Goal: Transaction & Acquisition: Purchase product/service

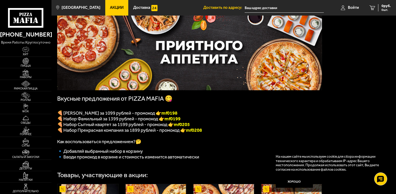
scroll to position [12, 0]
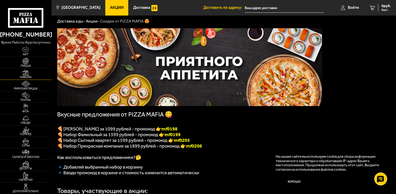
click at [26, 76] on span "Наборы" at bounding box center [26, 77] width 52 height 3
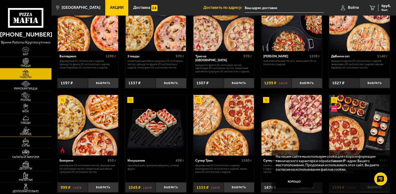
scroll to position [158, 0]
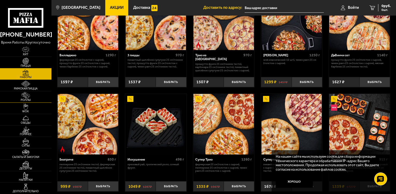
click at [30, 92] on img at bounding box center [26, 95] width 16 height 6
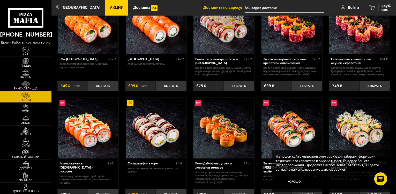
scroll to position [49, 0]
click at [28, 69] on link "Наборы" at bounding box center [26, 73] width 52 height 11
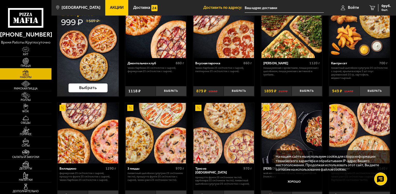
scroll to position [48, 0]
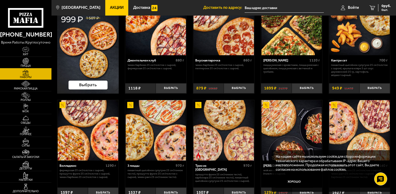
click at [262, 1] on li "Доставить по адресу:" at bounding box center [264, 8] width 121 height 16
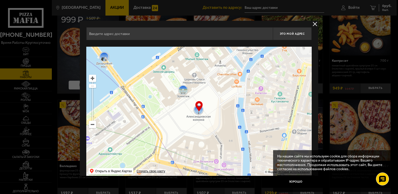
click at [192, 37] on input "text" at bounding box center [179, 33] width 186 height 13
type input "R"
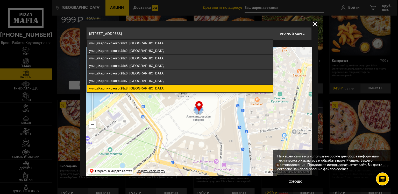
click at [139, 89] on ymaps "[STREET_ADDRESS]" at bounding box center [180, 88] width 186 height 7
type input "[STREET_ADDRESS]"
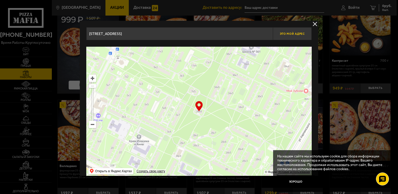
click at [293, 36] on button "Это мой адрес" at bounding box center [292, 33] width 39 height 13
type input "[STREET_ADDRESS]"
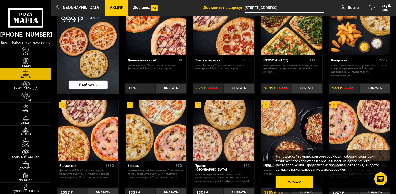
click at [291, 178] on button "Хорошо" at bounding box center [294, 181] width 37 height 12
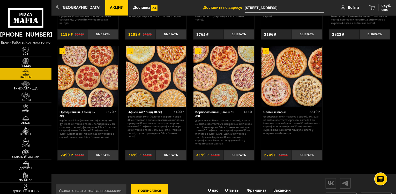
scroll to position [634, 0]
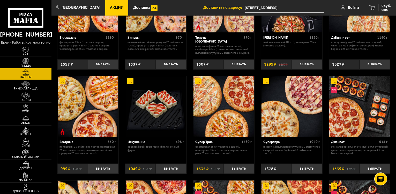
scroll to position [193, 0]
